Goal: Task Accomplishment & Management: Manage account settings

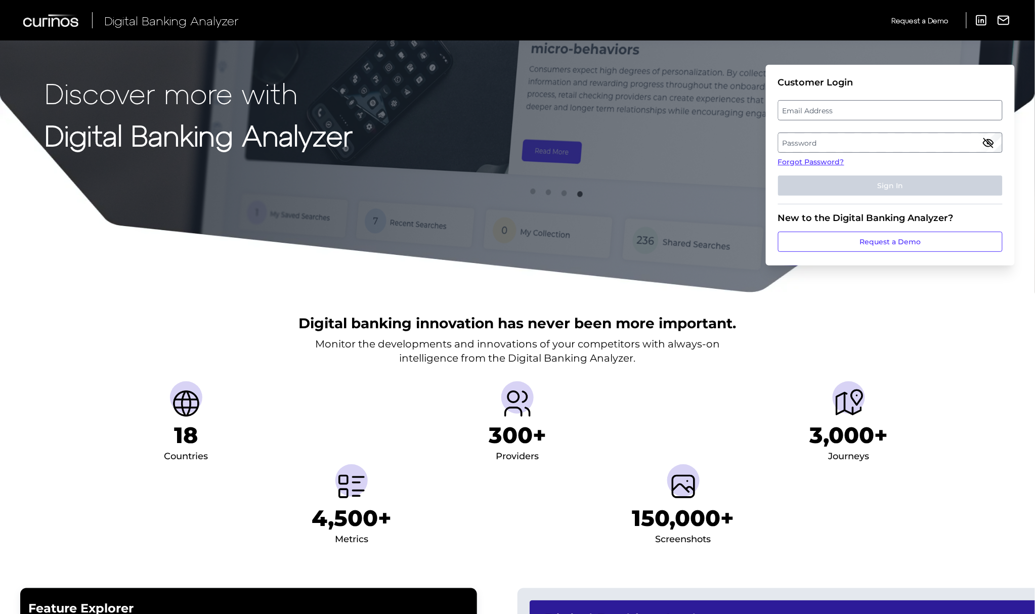
click at [857, 106] on label "Email Address" at bounding box center [889, 110] width 223 height 18
click at [857, 106] on input "email" at bounding box center [890, 110] width 225 height 20
click at [863, 106] on input "Email Address" at bounding box center [890, 110] width 225 height 20
type input "[PERSON_NAME][EMAIL_ADDRESS][DOMAIN_NAME]"
click at [832, 140] on label "Password" at bounding box center [889, 143] width 223 height 18
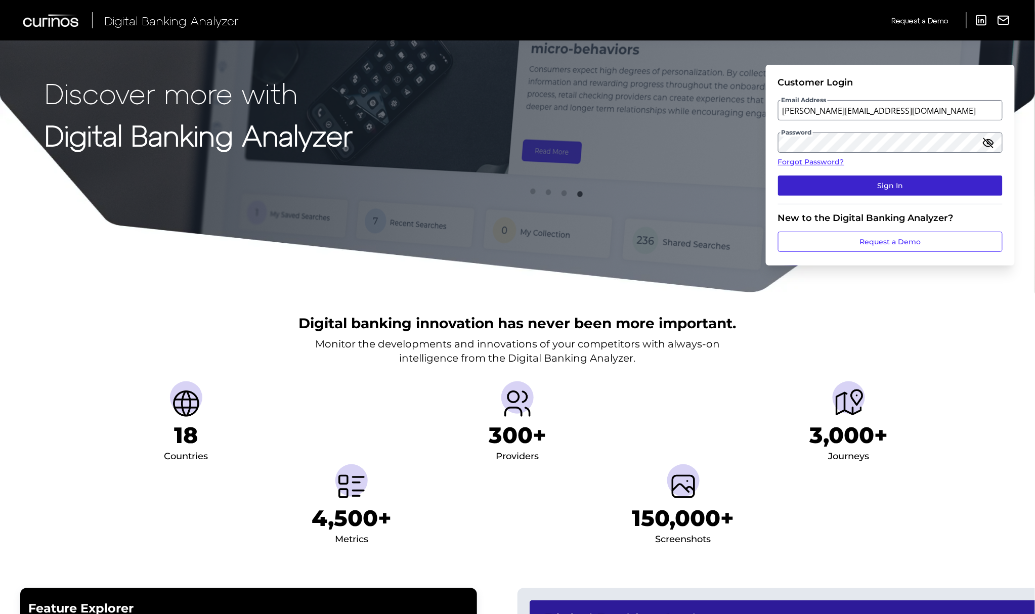
click at [834, 183] on button "Sign In" at bounding box center [890, 186] width 225 height 20
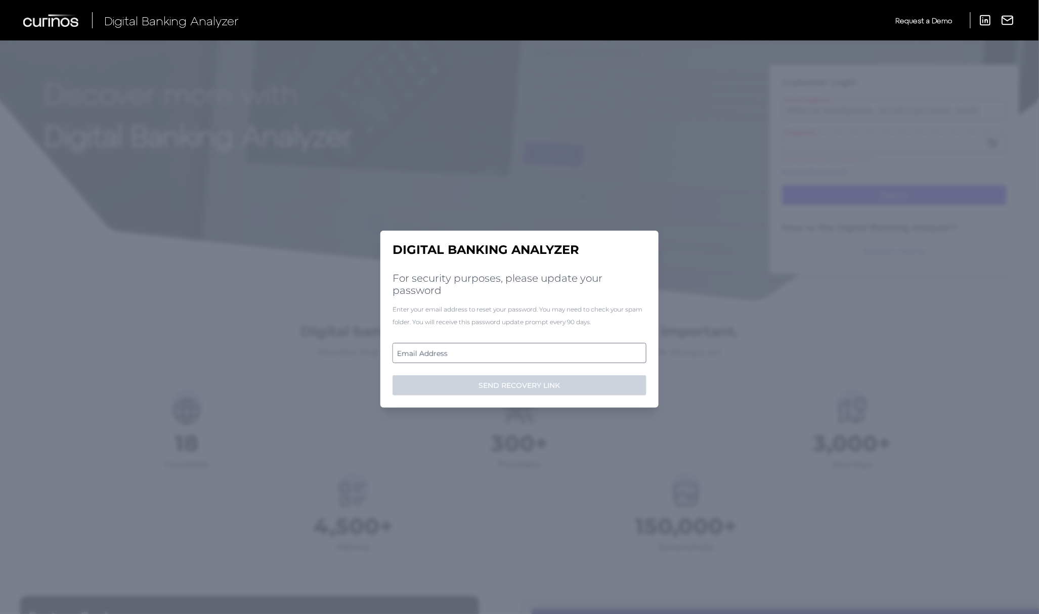
click at [502, 355] on label "Email Address" at bounding box center [519, 353] width 252 height 18
click at [502, 355] on input "email" at bounding box center [520, 353] width 254 height 20
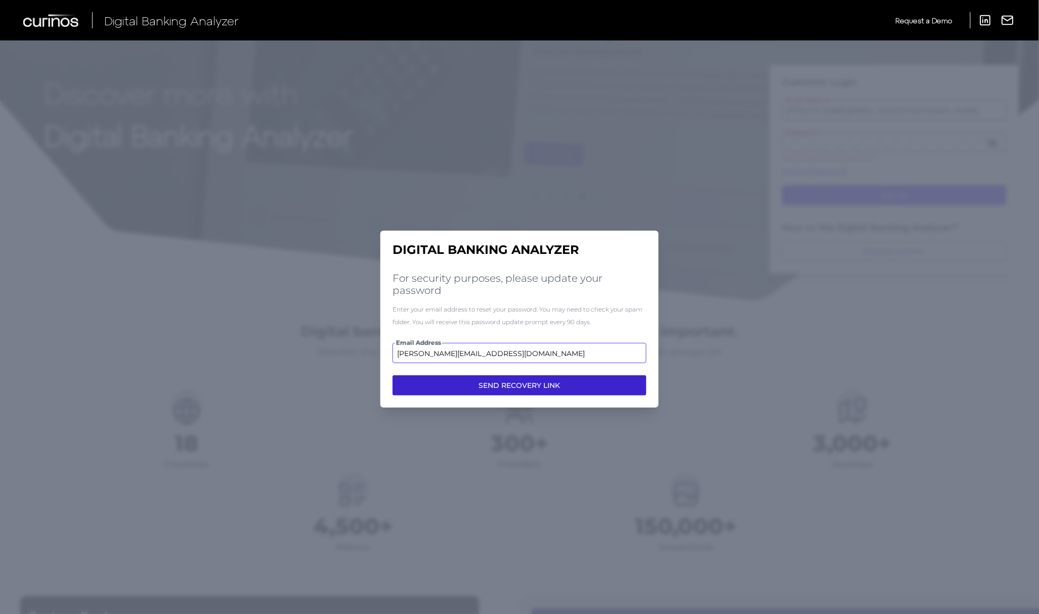
type input "[PERSON_NAME][EMAIL_ADDRESS][DOMAIN_NAME]"
click at [499, 386] on button "SEND RECOVERY LINK" at bounding box center [520, 385] width 254 height 20
